Goal: Task Accomplishment & Management: Manage account settings

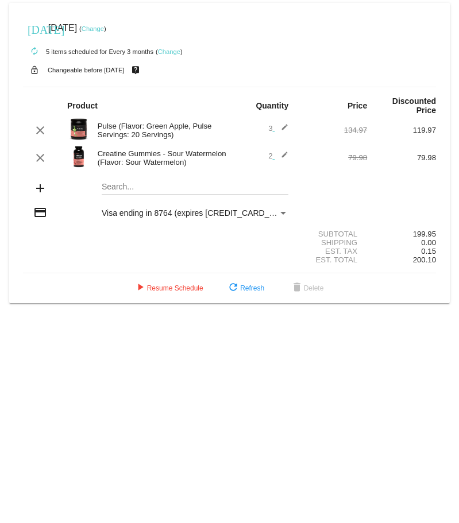
click at [104, 30] on link "Change" at bounding box center [93, 28] width 22 height 7
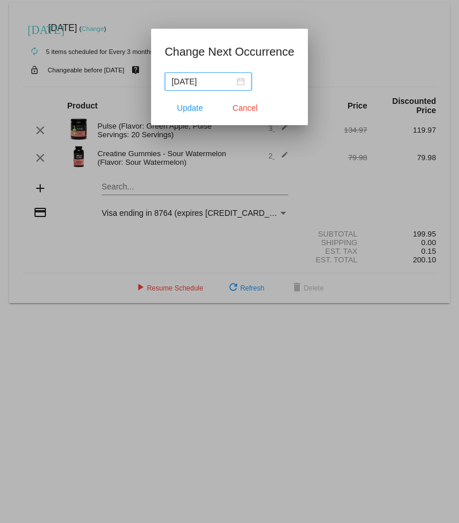
click at [245, 82] on nz-date-picker "2025-10-12" at bounding box center [208, 81] width 87 height 18
click at [235, 82] on div "2025-10-12" at bounding box center [208, 81] width 73 height 13
click at [255, 108] on span "Cancel" at bounding box center [245, 107] width 25 height 9
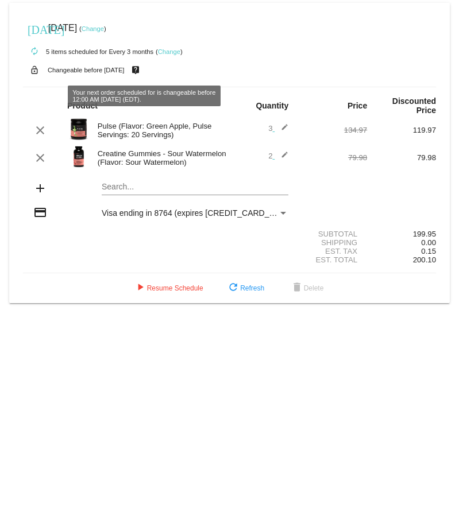
click at [104, 27] on link "Change" at bounding box center [93, 28] width 22 height 7
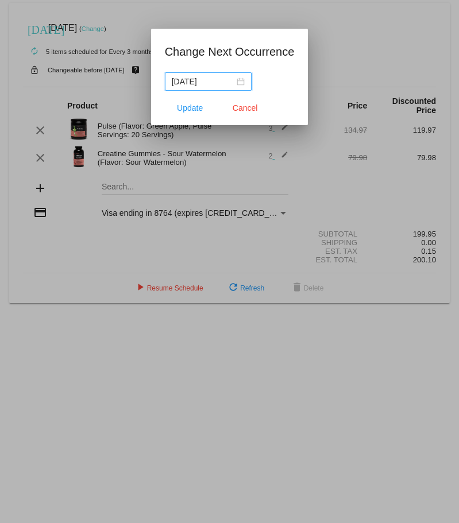
click at [229, 88] on nz-date-picker "2025-10-12" at bounding box center [208, 81] width 87 height 18
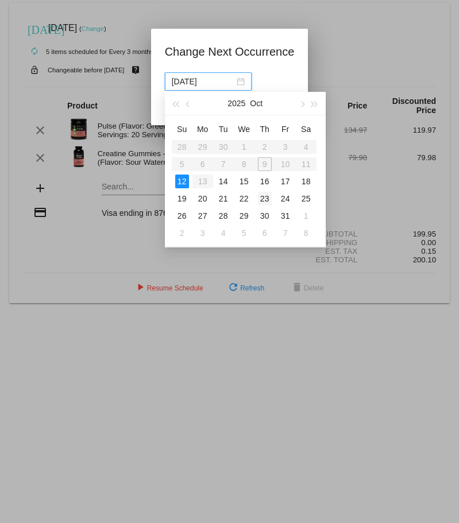
click at [263, 196] on div "23" at bounding box center [265, 199] width 14 height 14
type input "2025-10-23"
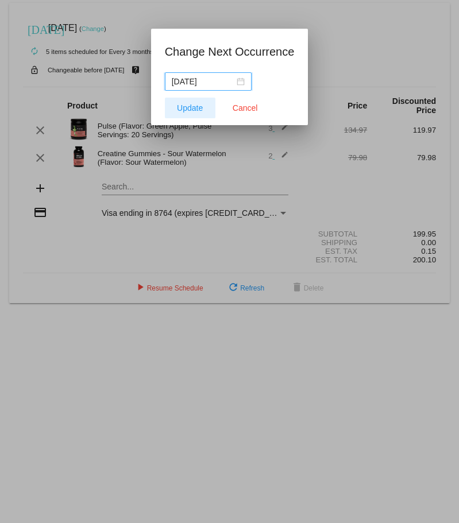
click at [172, 114] on button "Update" at bounding box center [190, 108] width 51 height 21
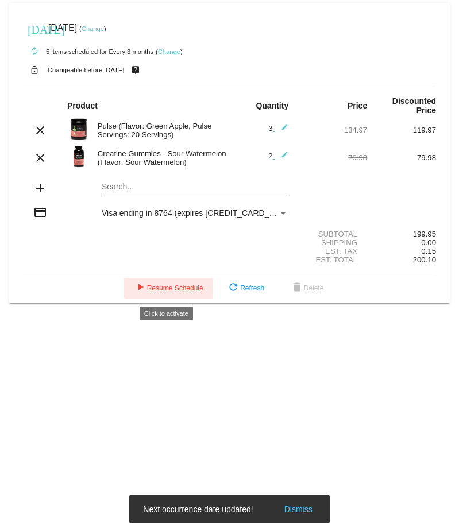
click at [153, 291] on span "play_arrow Resume Schedule" at bounding box center [168, 288] width 70 height 8
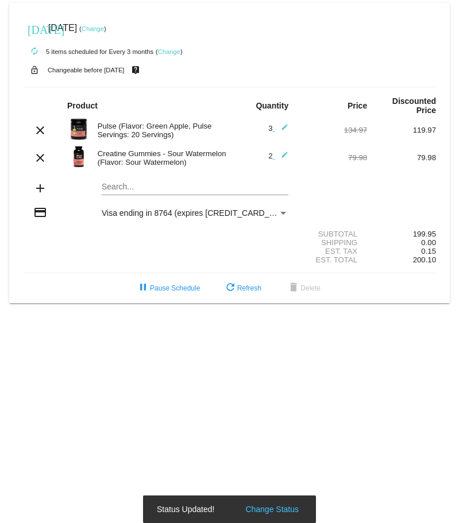
click at [274, 214] on div "Visa ending in 8764 (expires [CREDIT_CARD_DATA])" at bounding box center [190, 212] width 176 height 9
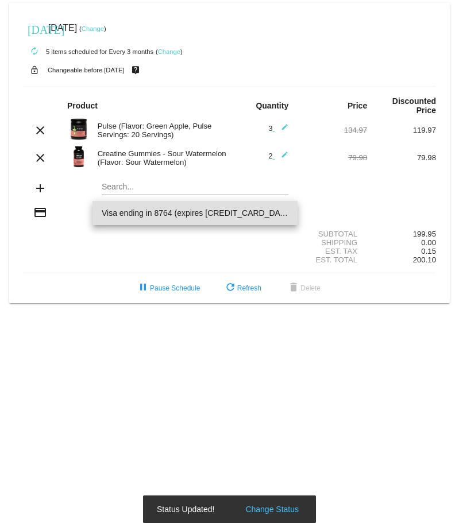
click at [178, 214] on span "Visa ending in 8764 (expires [CREDIT_CARD_DATA])" at bounding box center [195, 213] width 187 height 24
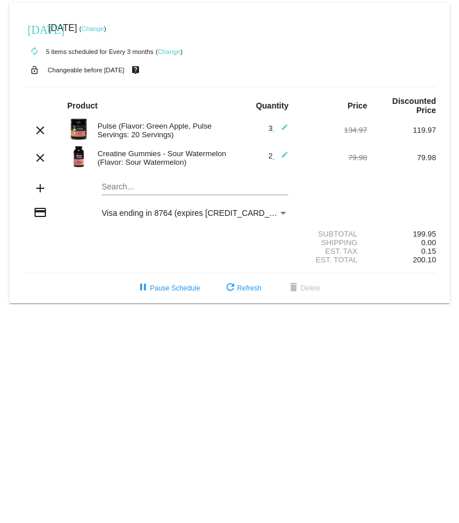
click at [104, 30] on link "Change" at bounding box center [93, 28] width 22 height 7
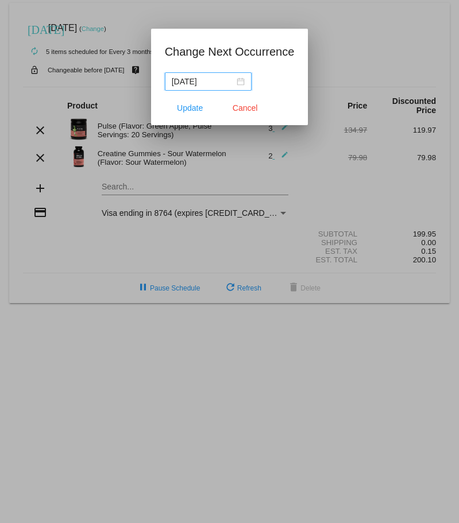
click at [235, 83] on div "2025-10-23" at bounding box center [208, 81] width 73 height 13
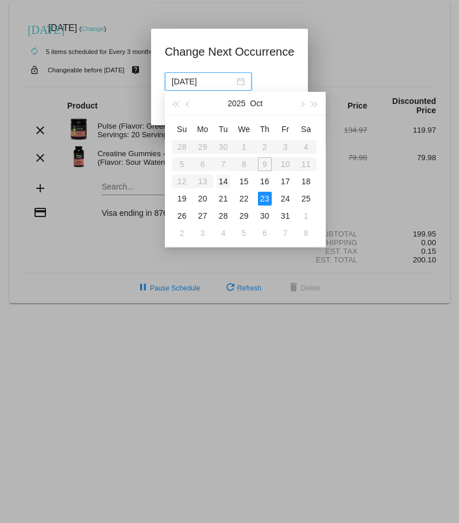
click at [219, 183] on div "14" at bounding box center [223, 182] width 14 height 14
type input "2025-10-14"
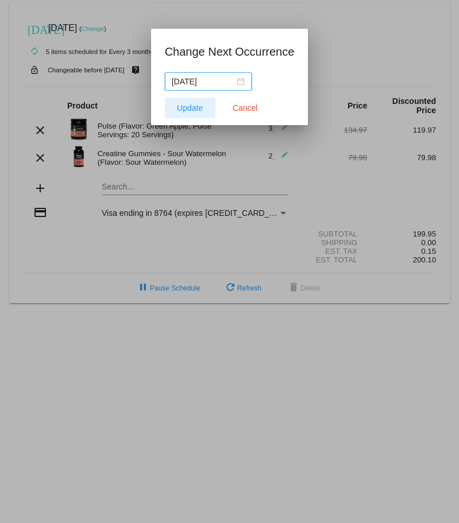
click at [186, 113] on button "Update" at bounding box center [190, 108] width 51 height 21
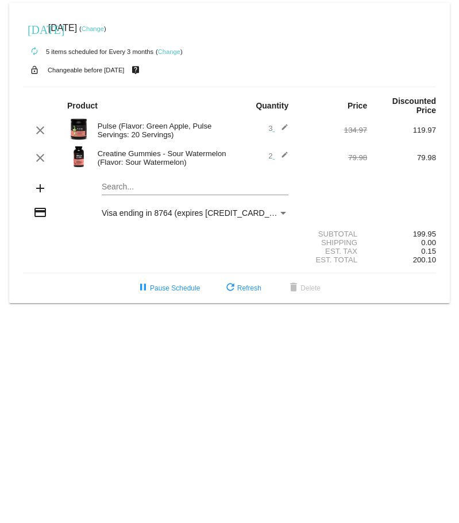
click at [116, 21] on div "today Oct 14 2025 ( Change )" at bounding box center [229, 28] width 413 height 23
click at [114, 34] on div "today Oct 14 2025 ( Change )" at bounding box center [229, 28] width 413 height 23
click at [104, 30] on link "Change" at bounding box center [93, 28] width 22 height 7
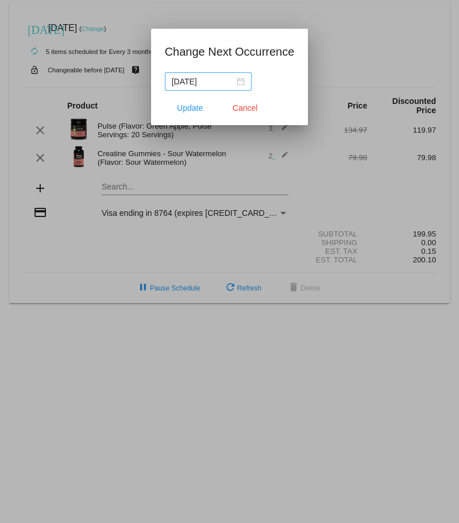
click at [243, 85] on div "2025-10-14" at bounding box center [208, 81] width 73 height 13
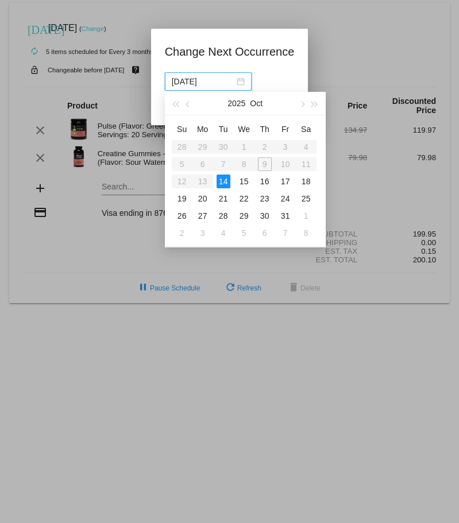
click at [295, 164] on table "Su Mo Tu We Th Fr Sa 28 29 30 1 2 3 4 5 6 7 8 9 10 11 12 13 14 15 16 17 18 19 2…" at bounding box center [244, 181] width 145 height 122
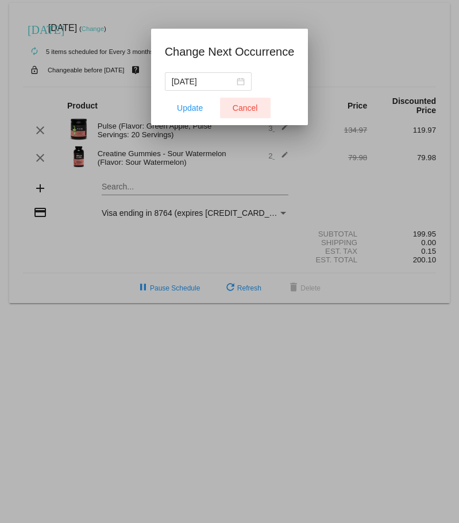
click at [248, 109] on span "Cancel" at bounding box center [245, 107] width 25 height 9
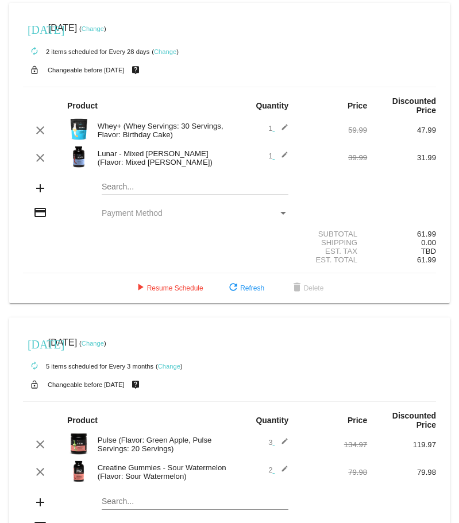
click at [104, 26] on link "Change" at bounding box center [93, 28] width 22 height 7
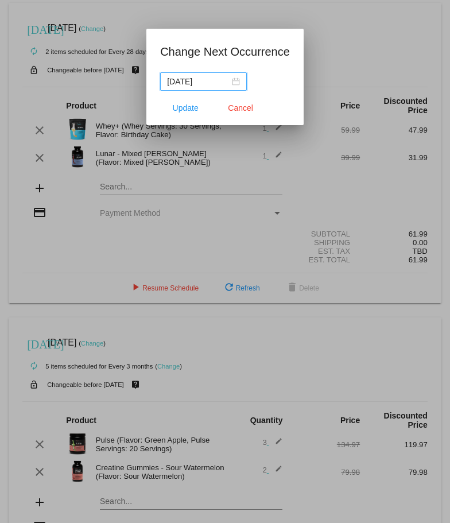
click at [234, 84] on div "[DATE]" at bounding box center [203, 81] width 73 height 13
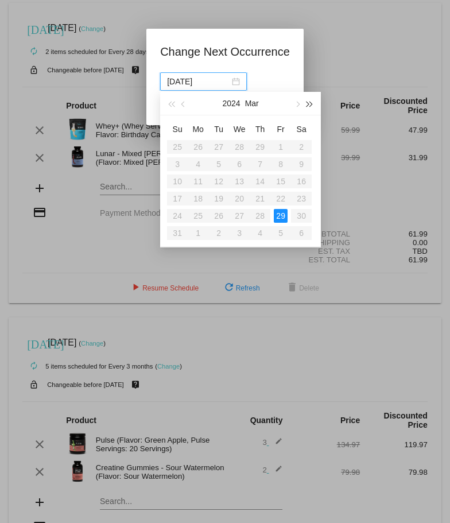
click at [310, 103] on span "button" at bounding box center [310, 105] width 6 height 6
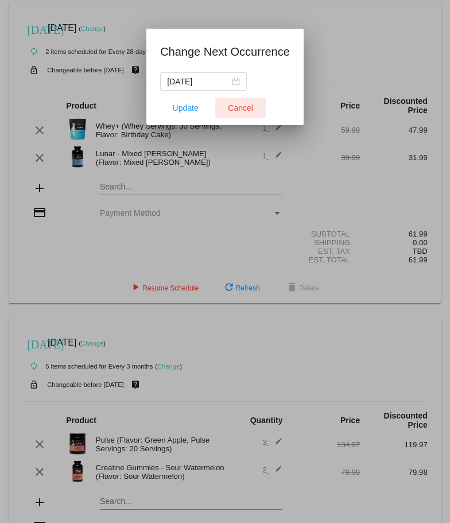
click at [223, 103] on button "Cancel" at bounding box center [240, 108] width 51 height 21
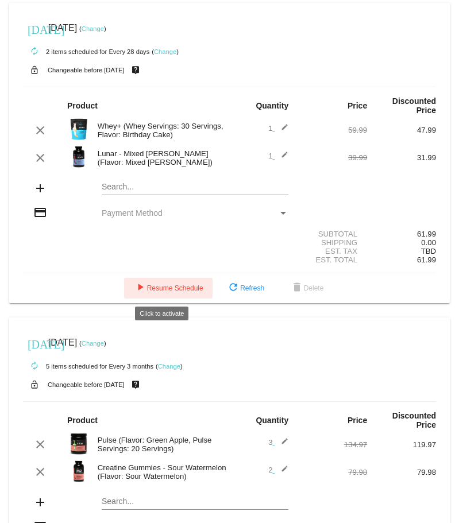
click at [154, 290] on span "play_arrow Resume Schedule" at bounding box center [168, 288] width 70 height 8
